Goal: Find specific page/section: Find specific page/section

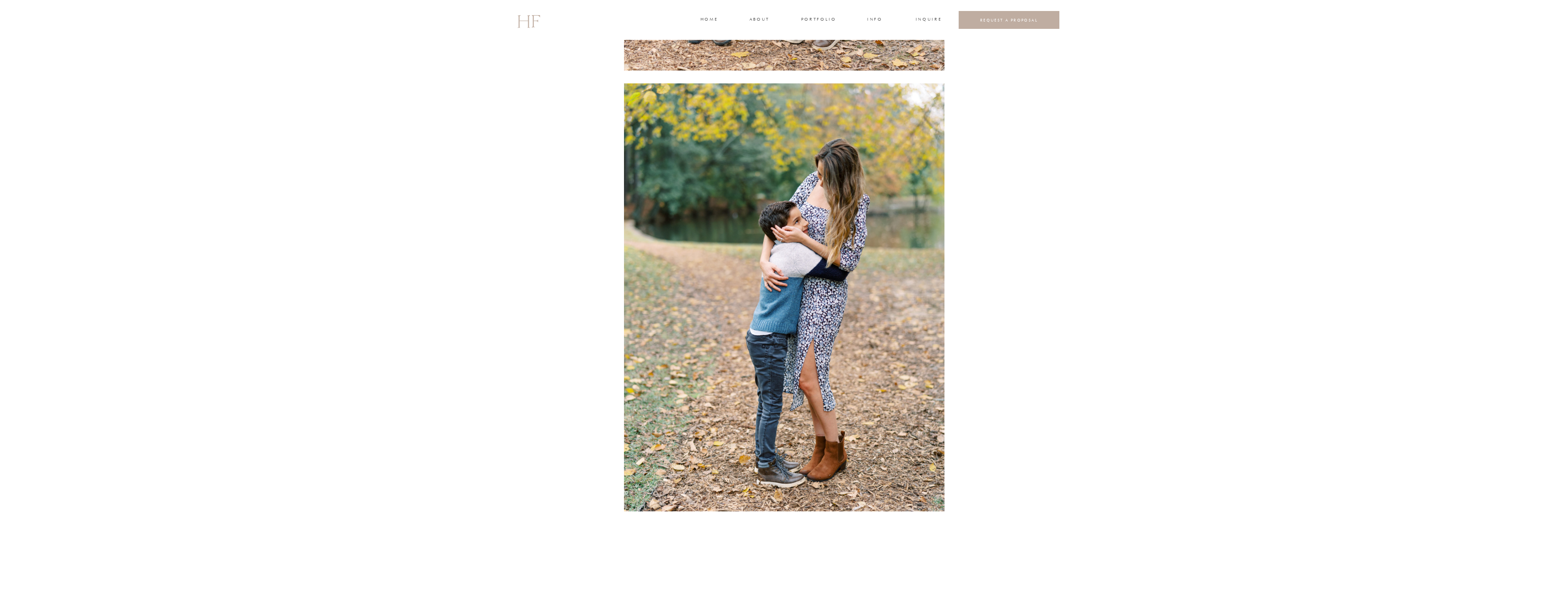
scroll to position [2885, 0]
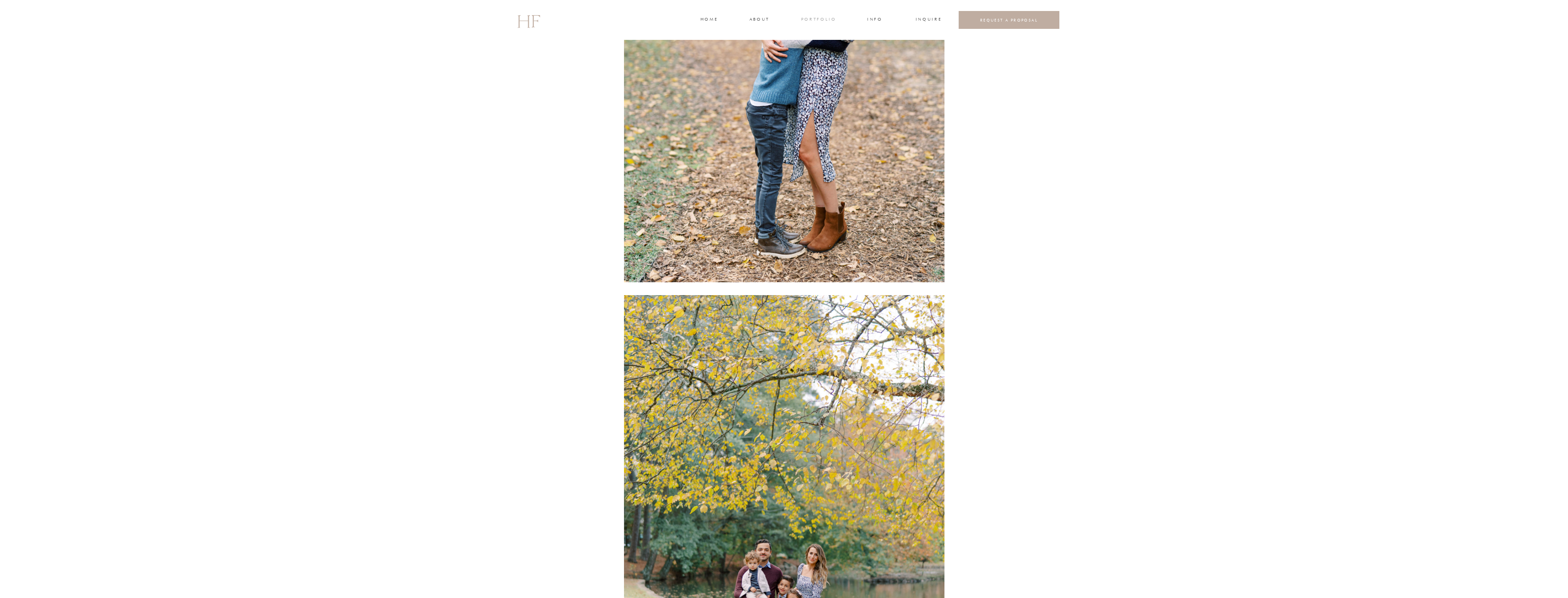
click at [813, 19] on h3 "portfolio" at bounding box center [818, 20] width 34 height 9
click at [816, 47] on h3 "FAMILIES" at bounding box center [818, 49] width 27 height 9
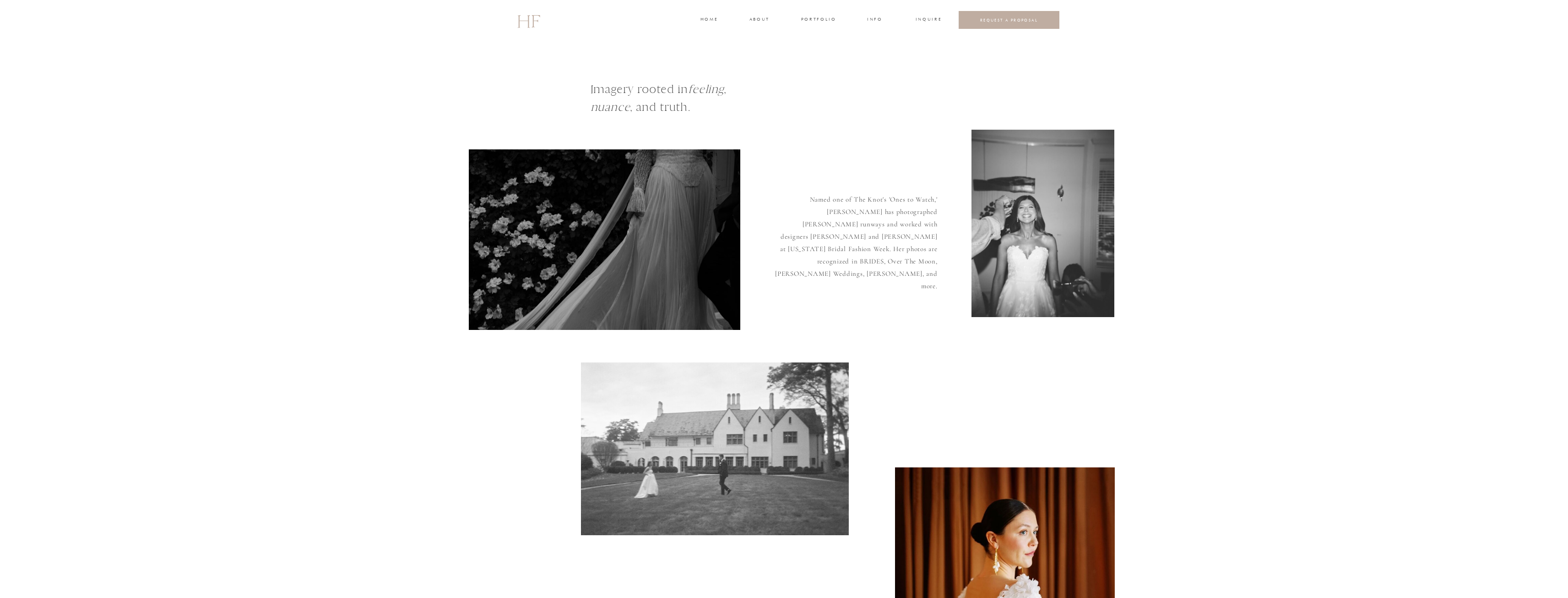
click at [814, 18] on h3 "portfolio" at bounding box center [818, 20] width 34 height 9
click at [880, 17] on h3 "INFO" at bounding box center [875, 20] width 17 height 9
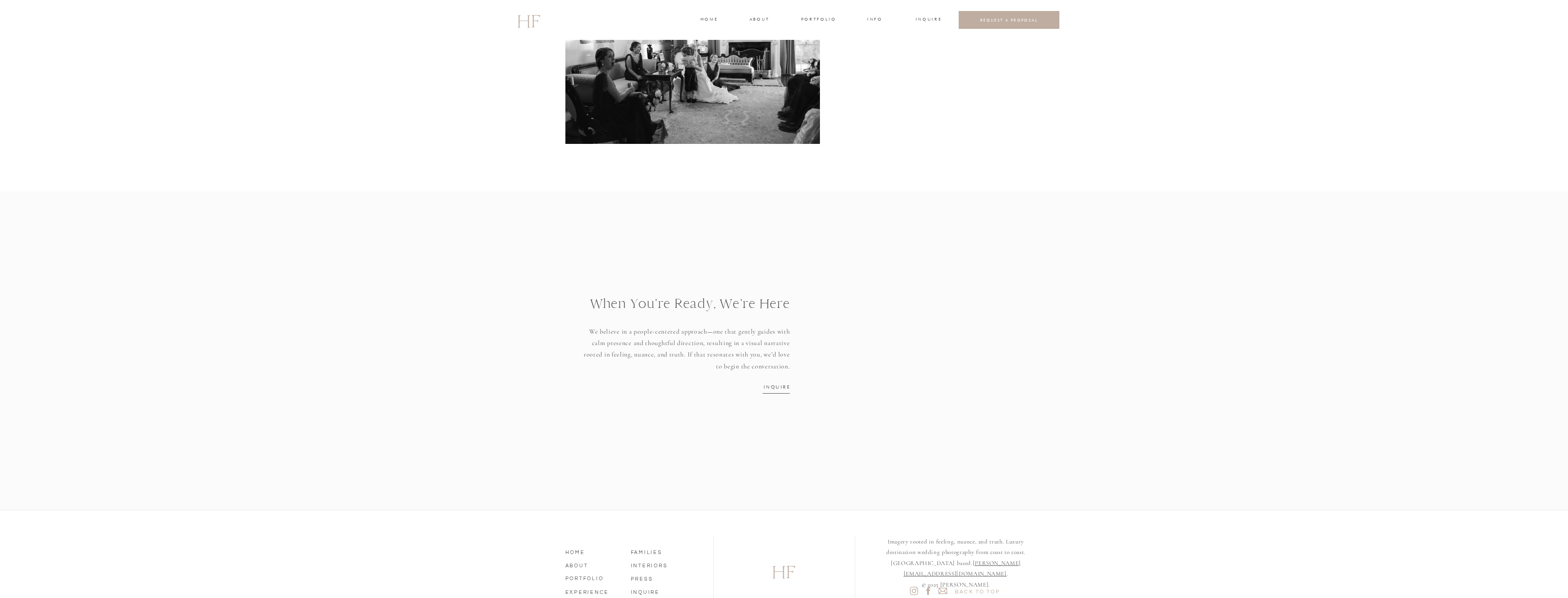
scroll to position [1005, 0]
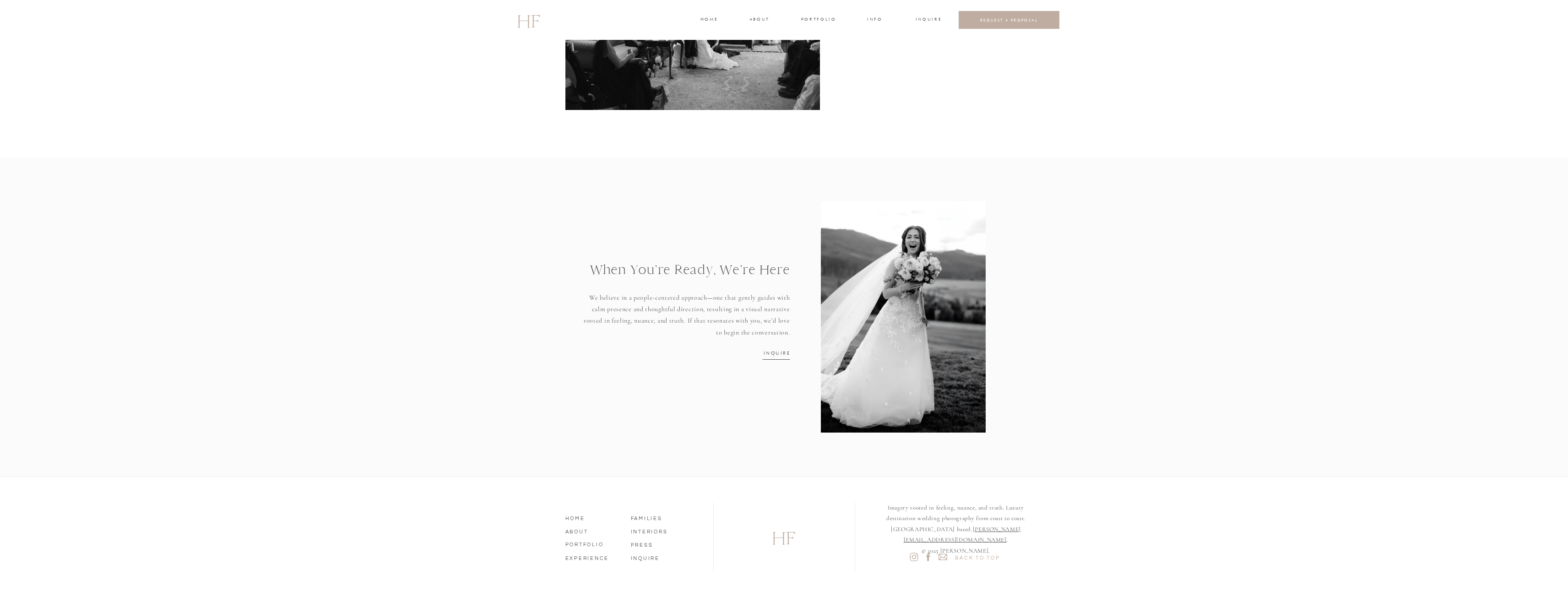
click at [581, 529] on nav "ABOUT" at bounding box center [592, 530] width 52 height 9
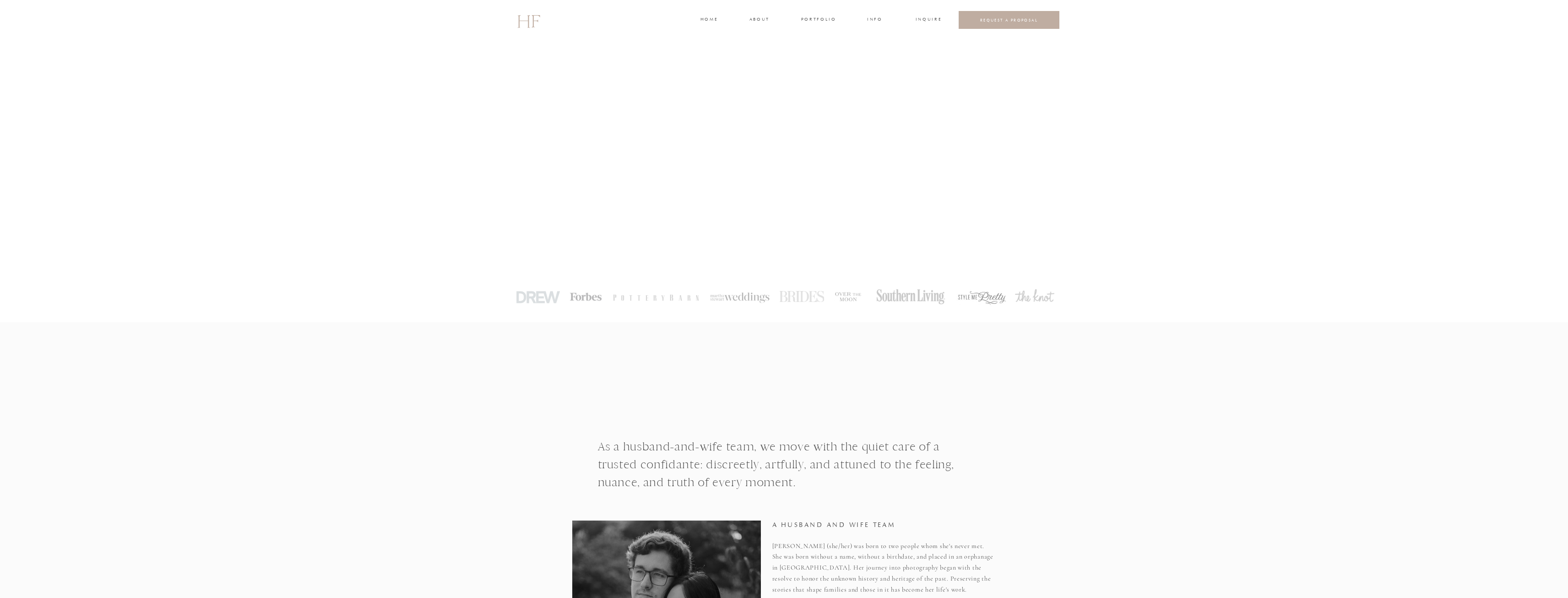
click at [1007, 19] on h3 "REQUEST A PROPOSAL" at bounding box center [1009, 20] width 86 height 5
